Goal: Transaction & Acquisition: Book appointment/travel/reservation

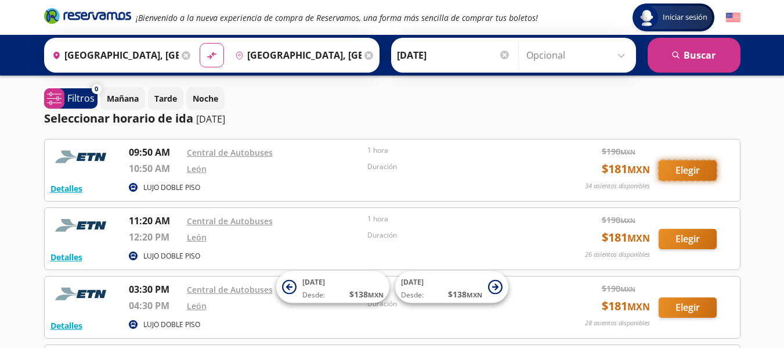
click at [682, 176] on button "Elegir" at bounding box center [688, 170] width 58 height 20
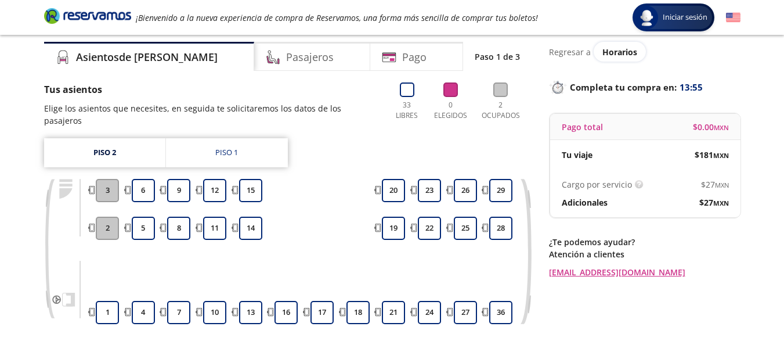
scroll to position [58, 0]
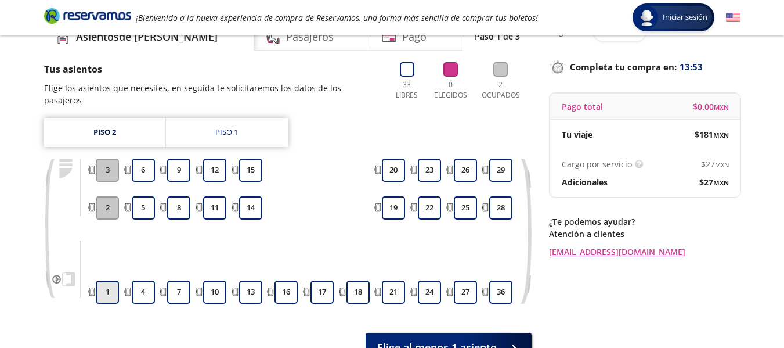
click at [107, 283] on button "1" at bounding box center [107, 291] width 23 height 23
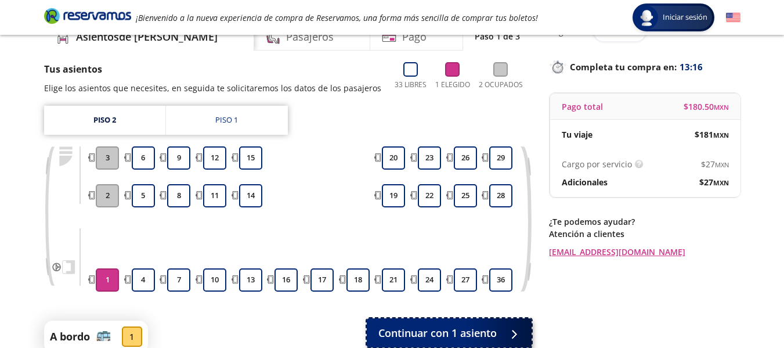
click at [407, 340] on span "Continuar con 1 asiento" at bounding box center [437, 333] width 118 height 16
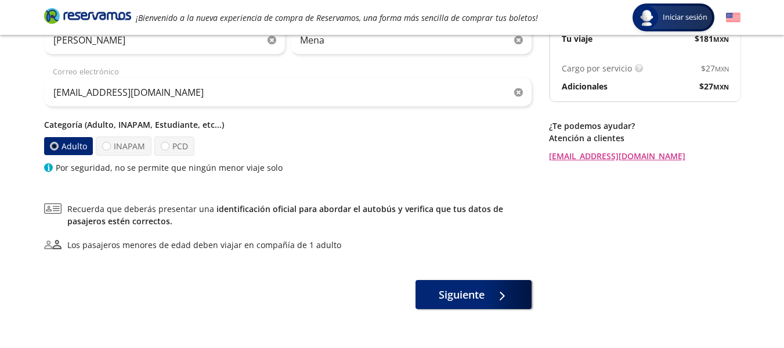
scroll to position [174, 0]
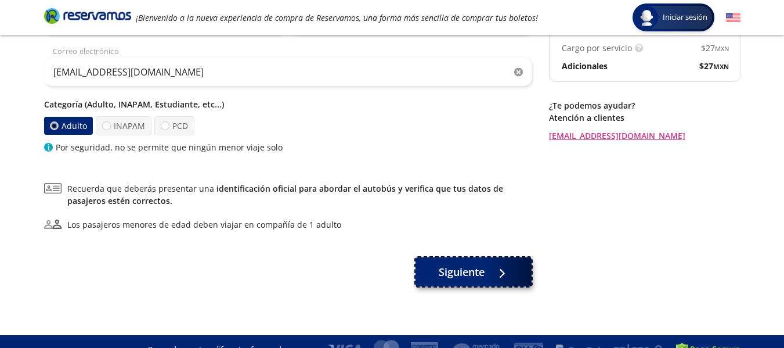
click at [447, 273] on span "Siguiente" at bounding box center [462, 272] width 46 height 16
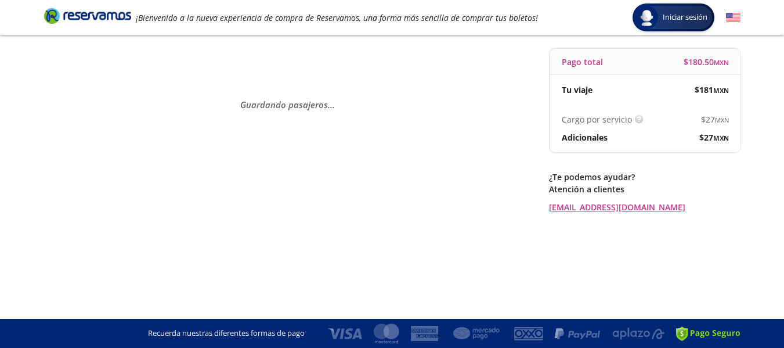
scroll to position [0, 0]
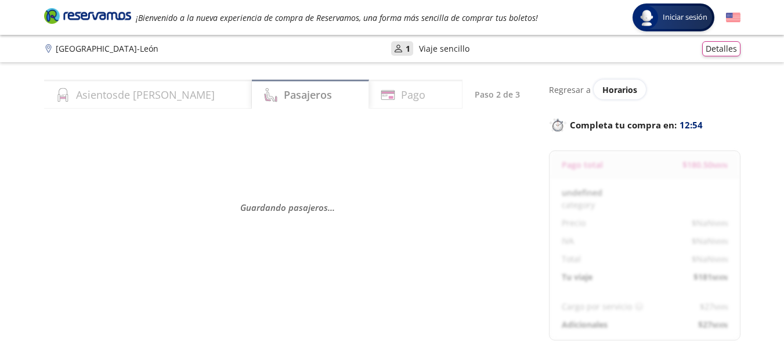
select select "MX"
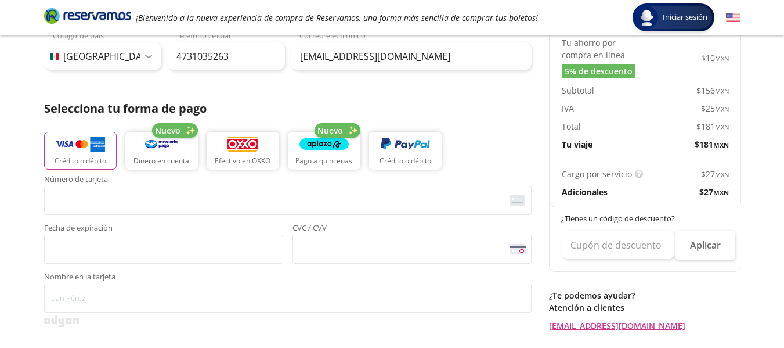
scroll to position [232, 0]
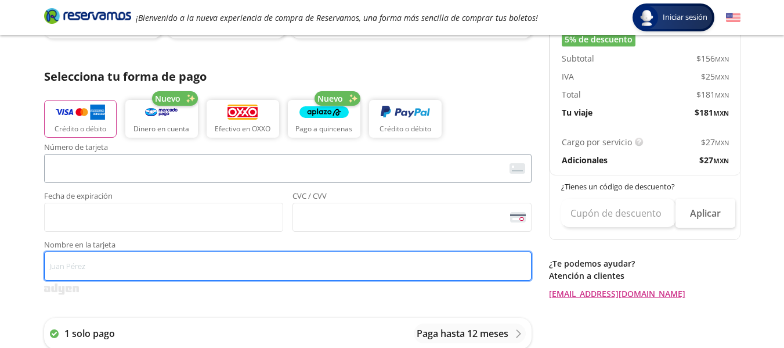
type input "[PERSON_NAME]"
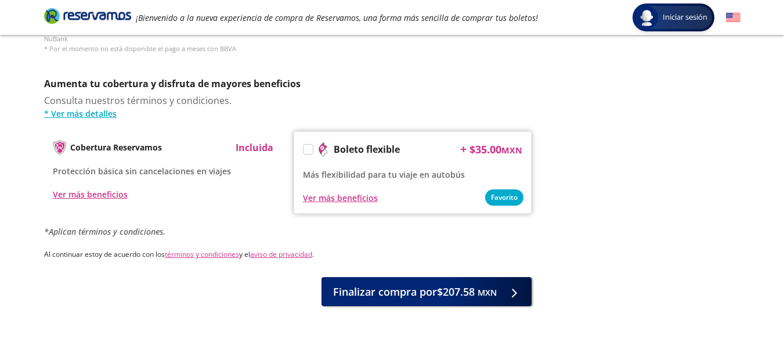
scroll to position [605, 0]
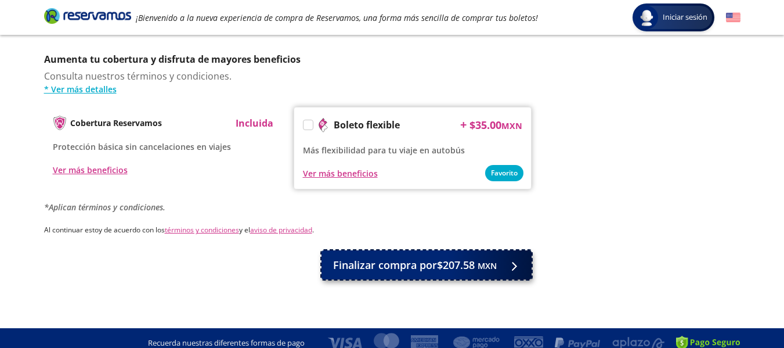
click at [434, 257] on span "Finalizar compra por $207.58 MXN" at bounding box center [415, 265] width 164 height 16
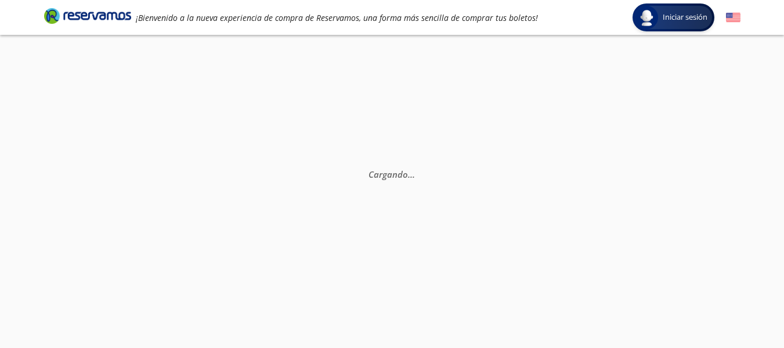
scroll to position [0, 0]
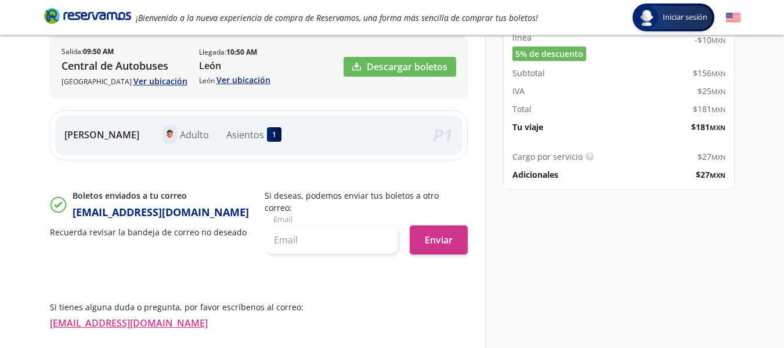
scroll to position [232, 0]
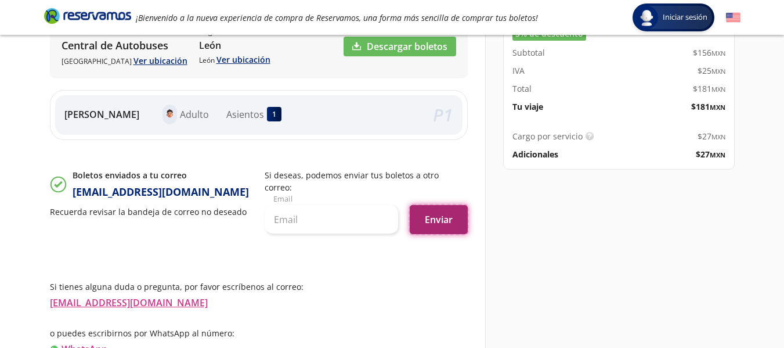
click at [438, 207] on button "Enviar" at bounding box center [439, 219] width 58 height 29
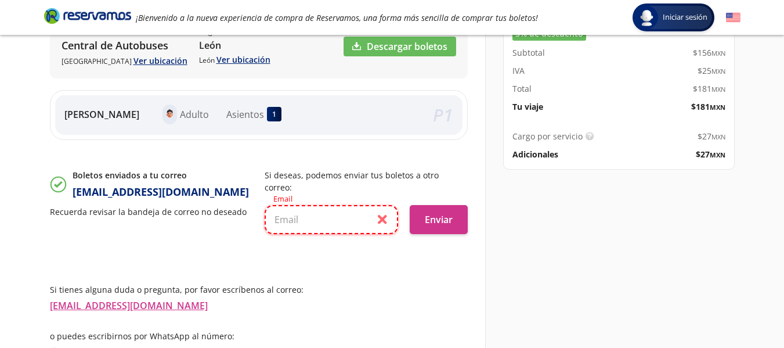
click at [338, 208] on input "text" at bounding box center [331, 219] width 133 height 29
type input "[EMAIL_ADDRESS][DOMAIN_NAME]"
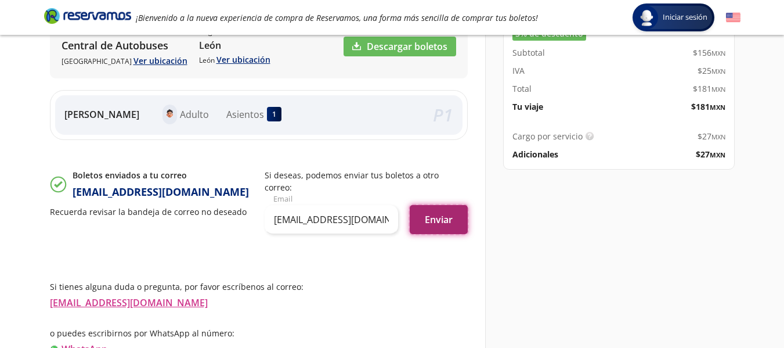
click at [435, 217] on button "Enviar" at bounding box center [439, 219] width 58 height 29
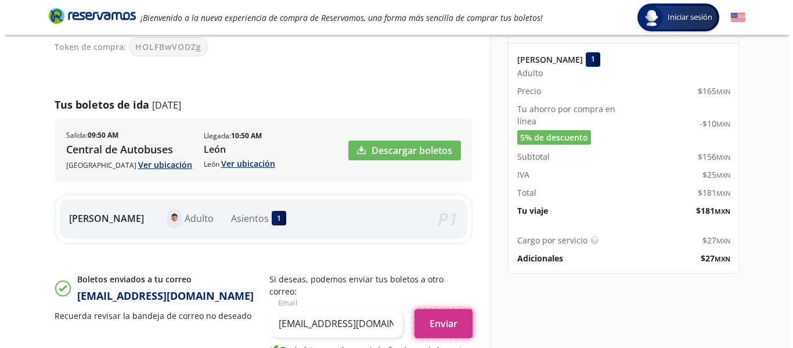
scroll to position [124, 0]
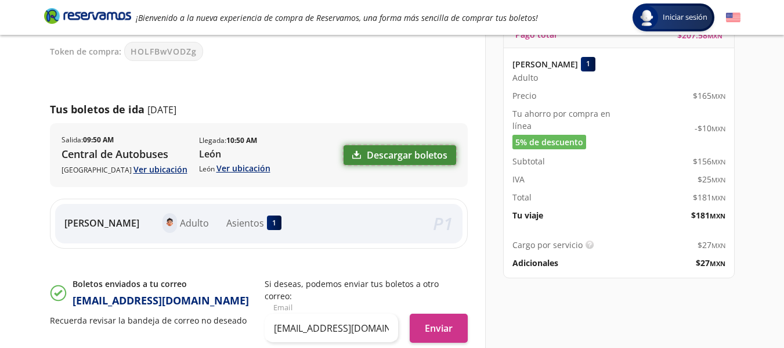
click at [389, 158] on link "Descargar boletos" at bounding box center [400, 155] width 113 height 20
